Goal: Information Seeking & Learning: Learn about a topic

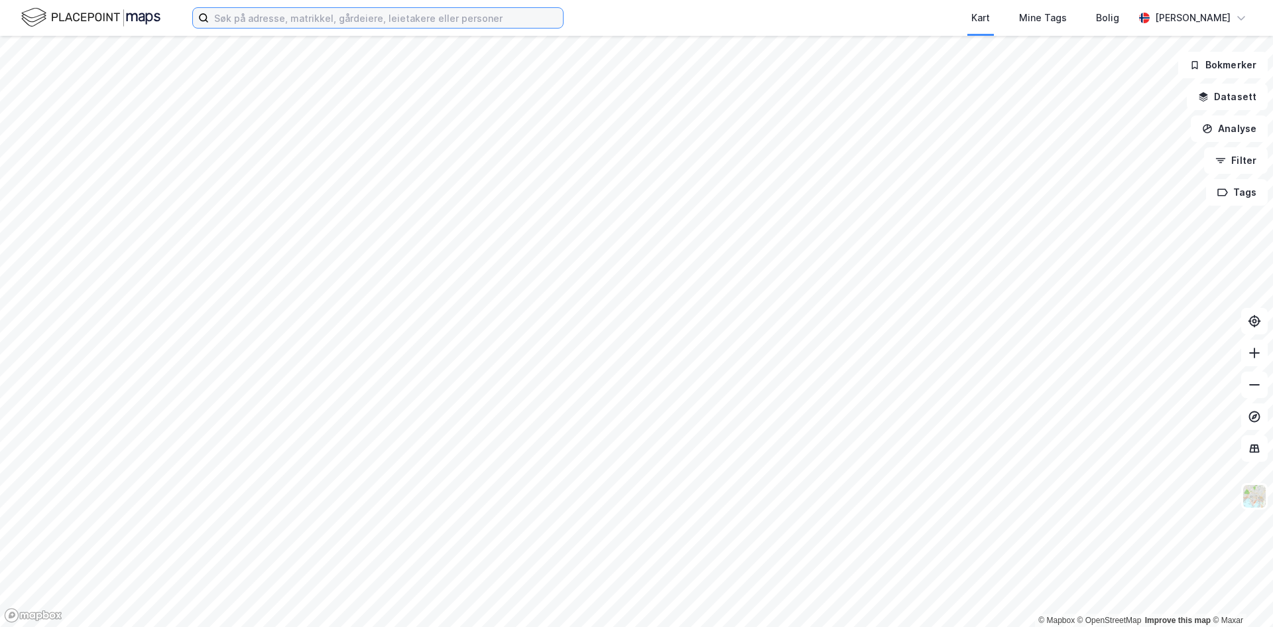
click at [272, 19] on input at bounding box center [386, 18] width 354 height 20
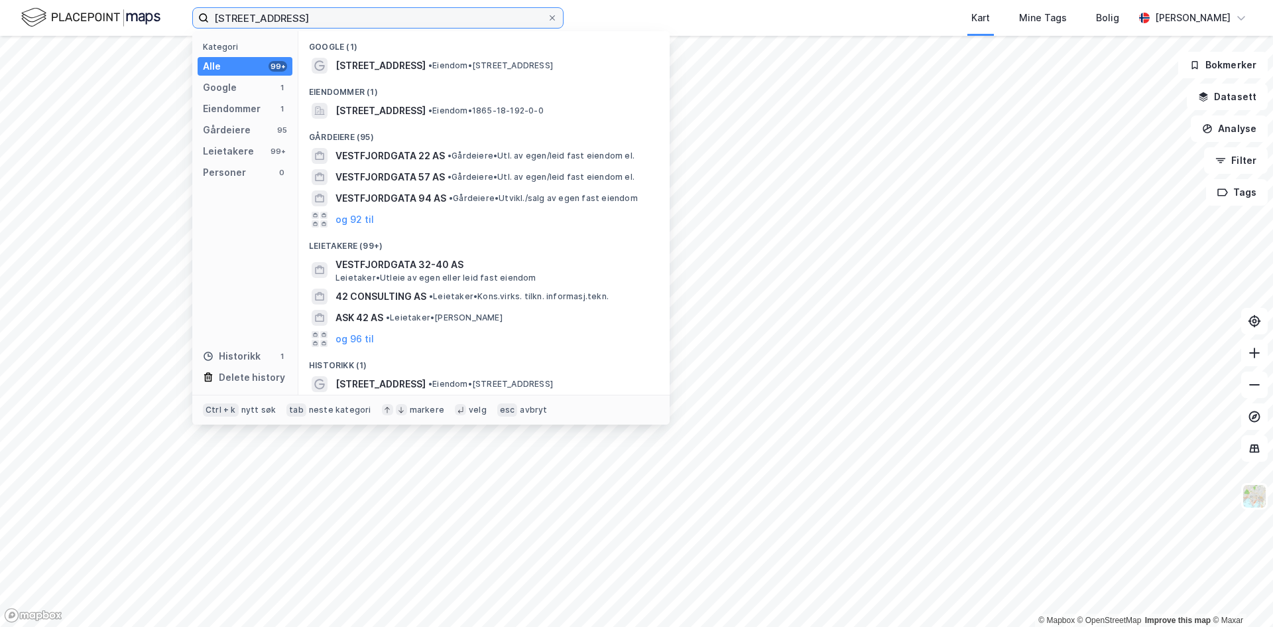
type input "[STREET_ADDRESS]"
click at [368, 80] on div "Eiendommer (1)" at bounding box center [483, 88] width 371 height 24
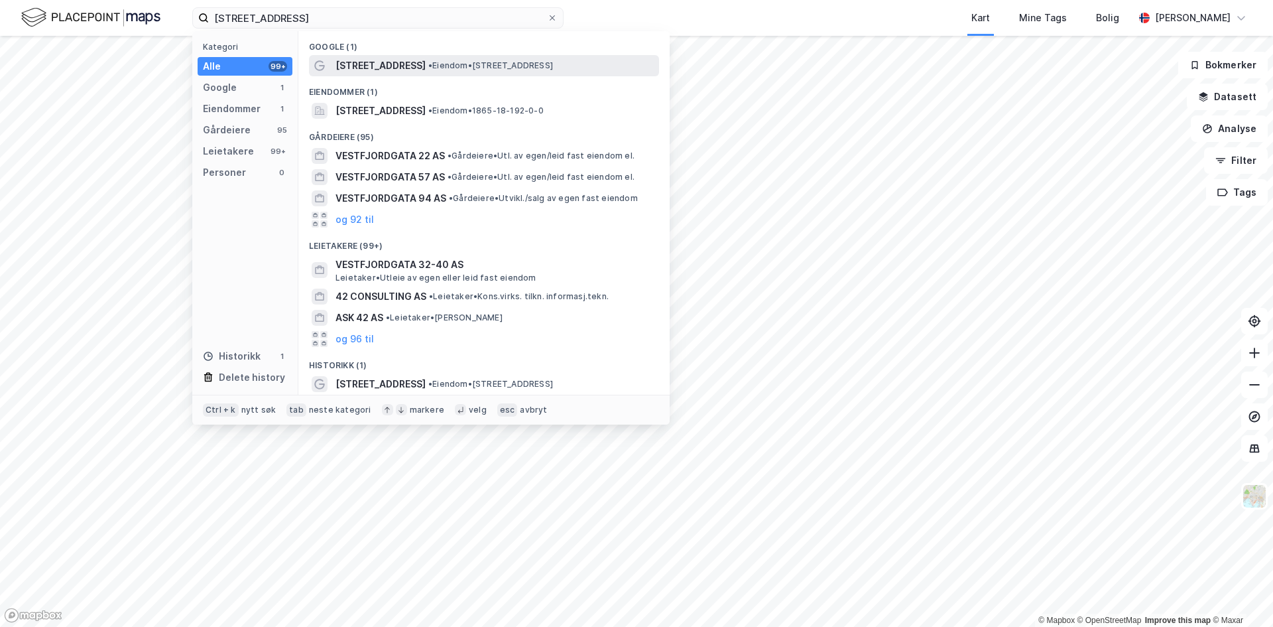
click at [375, 71] on span "[STREET_ADDRESS]" at bounding box center [381, 66] width 90 height 16
